Goal: Information Seeking & Learning: Check status

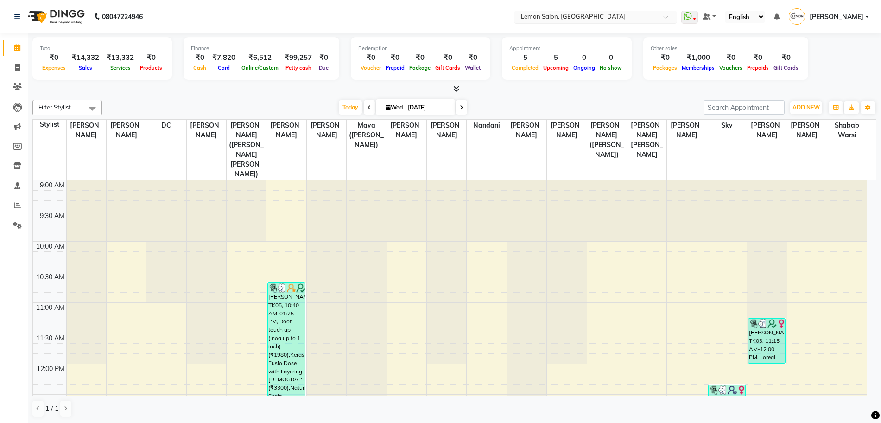
click at [611, 15] on input "text" at bounding box center [586, 17] width 134 height 9
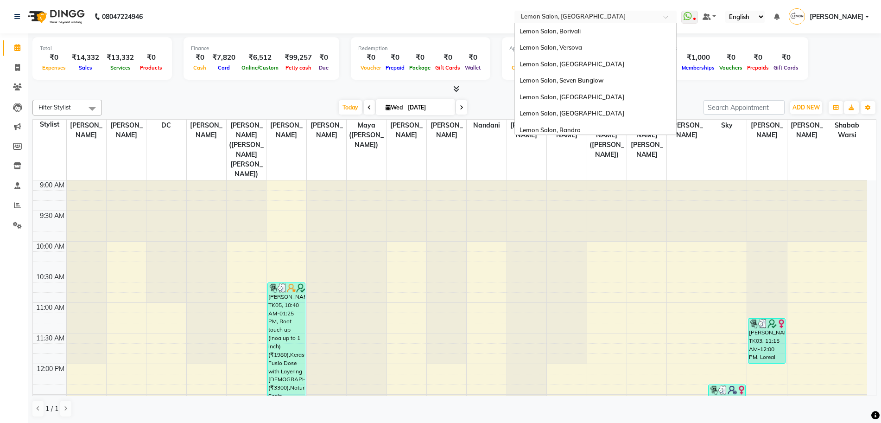
scroll to position [86, 0]
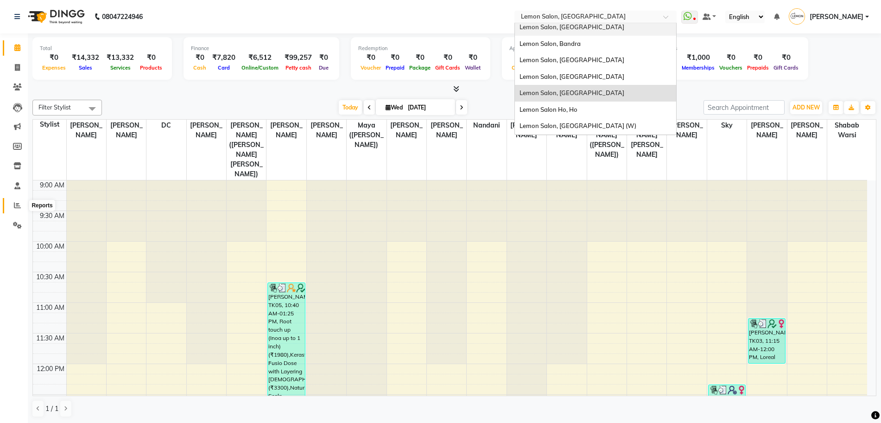
click at [13, 210] on span at bounding box center [17, 205] width 16 height 11
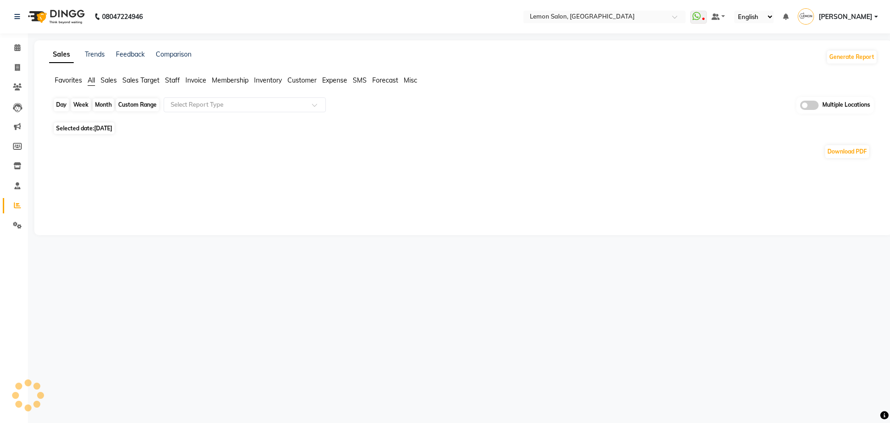
click at [65, 102] on div "Day" at bounding box center [61, 104] width 15 height 13
select select "9"
select select "2025"
click at [57, 104] on div "Day" at bounding box center [61, 104] width 15 height 13
select select "9"
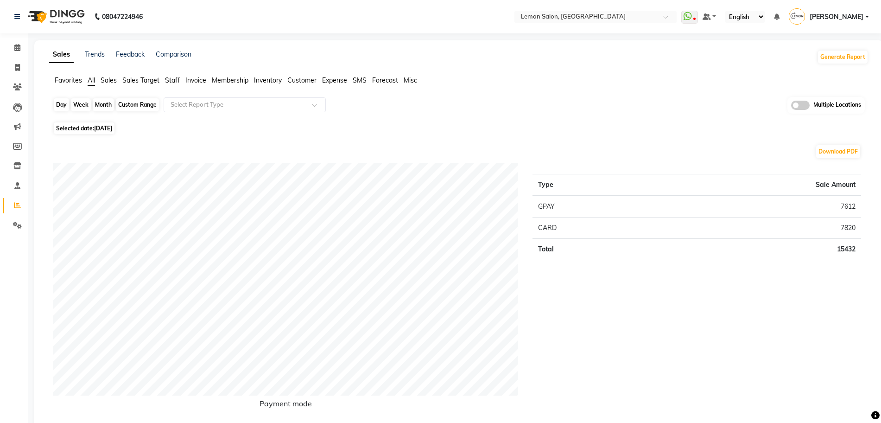
select select "2025"
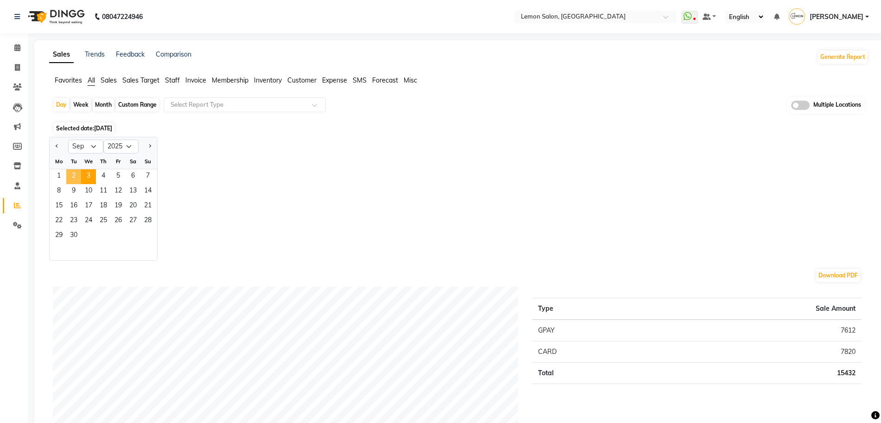
click at [75, 179] on span "2" at bounding box center [73, 176] width 15 height 15
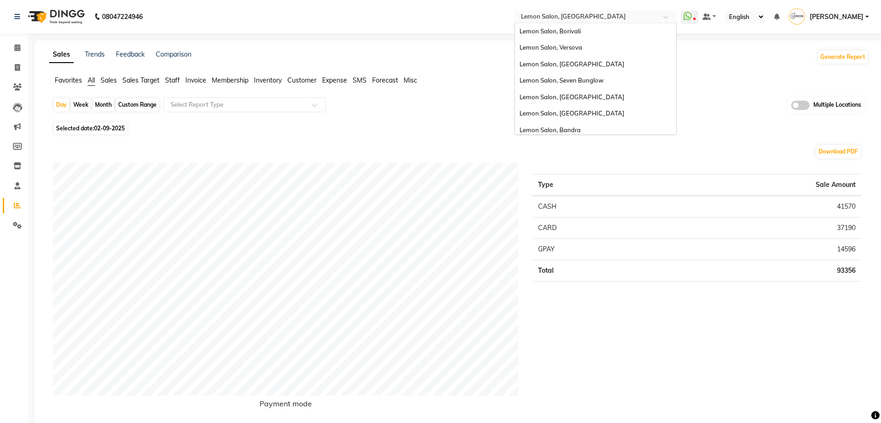
click at [627, 17] on input "text" at bounding box center [586, 17] width 134 height 9
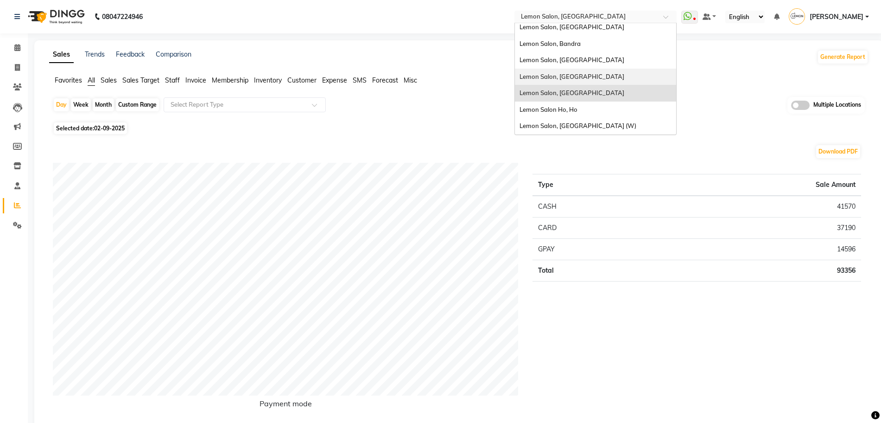
click at [617, 69] on div "Lemon Salon, [GEOGRAPHIC_DATA]" at bounding box center [595, 77] width 161 height 17
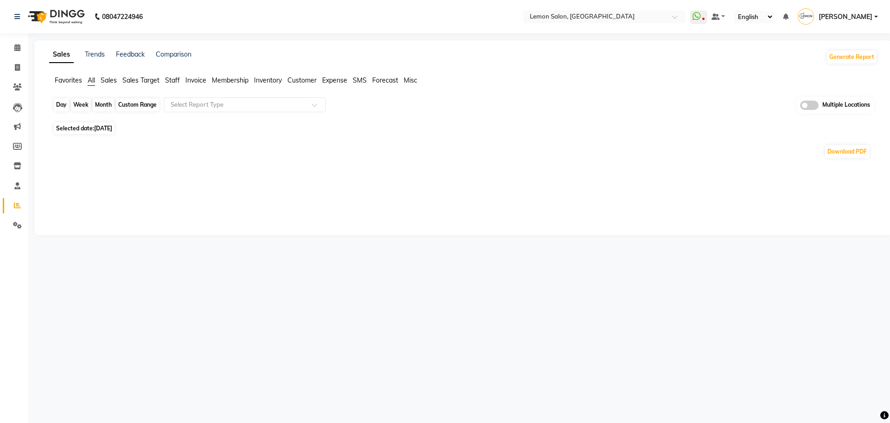
click at [57, 102] on div "Day" at bounding box center [61, 104] width 15 height 13
select select "9"
select select "2025"
click at [58, 100] on div "Day" at bounding box center [61, 104] width 15 height 13
select select "9"
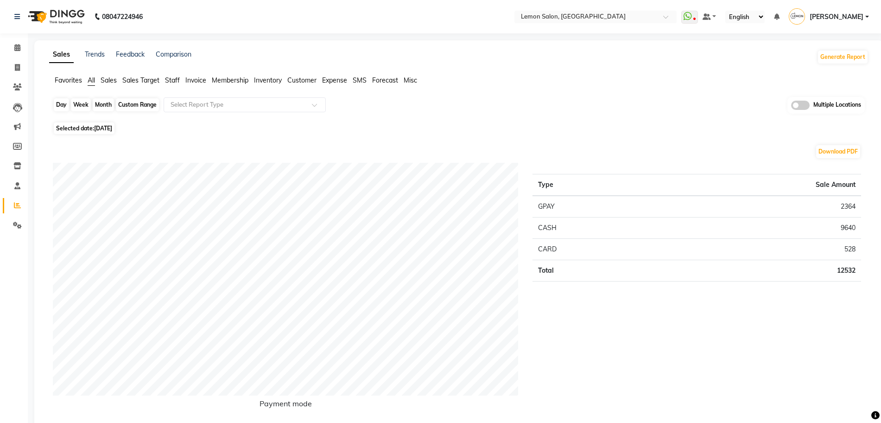
select select "2025"
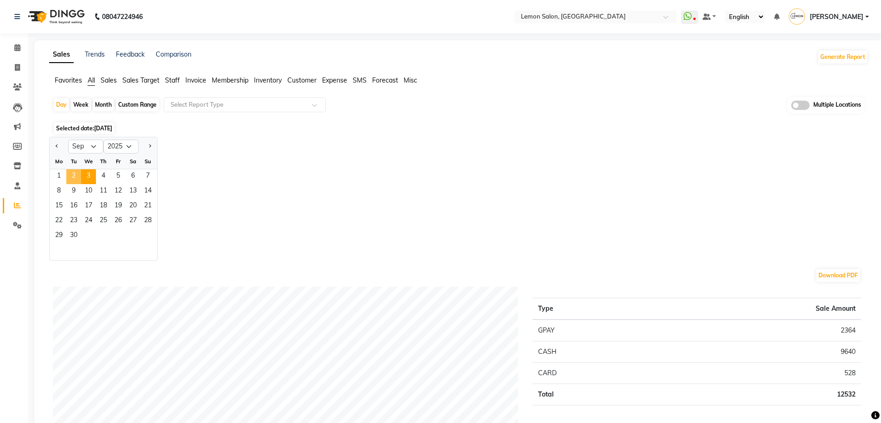
click at [76, 176] on span "2" at bounding box center [73, 176] width 15 height 15
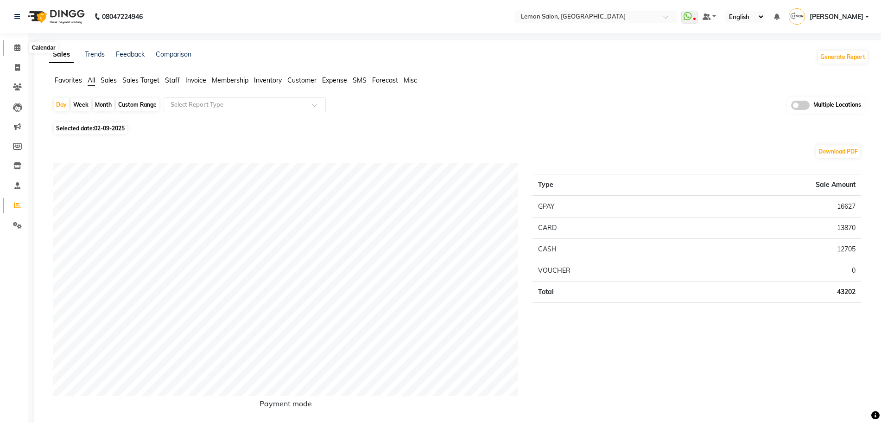
click at [16, 48] on icon at bounding box center [17, 47] width 6 height 7
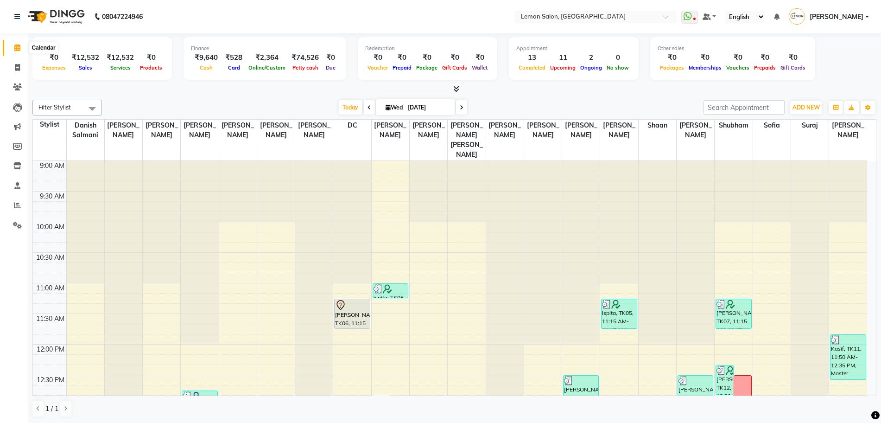
click at [12, 49] on span at bounding box center [17, 48] width 16 height 11
